Goal: Task Accomplishment & Management: Complete application form

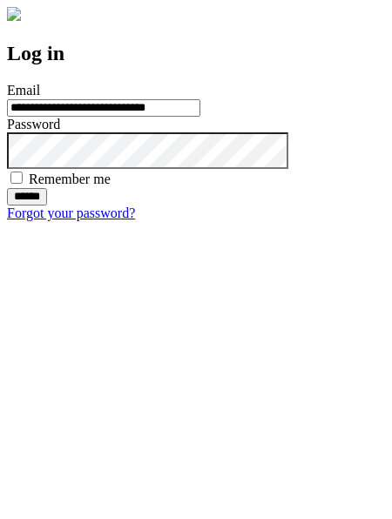
type input "**********"
click at [47, 205] on input "******" at bounding box center [27, 196] width 40 height 17
